Goal: Find specific page/section: Find specific page/section

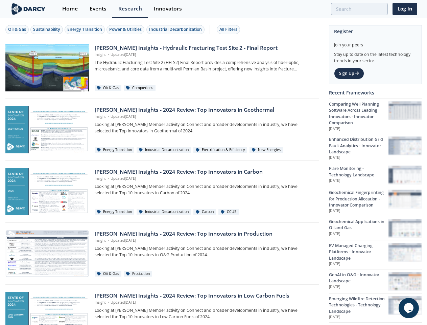
click at [17, 29] on div "Oil & Gas" at bounding box center [17, 29] width 18 height 6
click at [47, 29] on div "Sustainability" at bounding box center [46, 29] width 27 height 6
click at [85, 29] on div "Energy Transition" at bounding box center [84, 29] width 35 height 6
click at [126, 29] on div "Power & Utilities" at bounding box center [125, 29] width 32 height 6
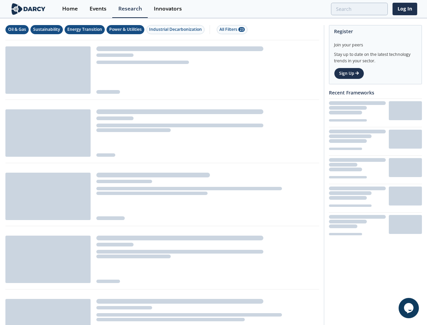
click at [177, 29] on div "Industrial Decarbonization" at bounding box center [175, 29] width 53 height 6
click at [230, 29] on div "All Filters 28" at bounding box center [231, 29] width 25 height 6
